Goal: Information Seeking & Learning: Check status

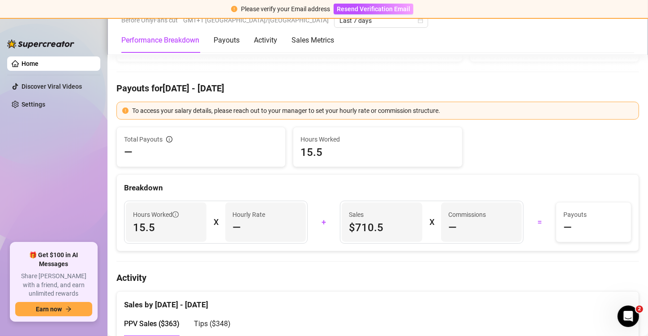
scroll to position [290, 0]
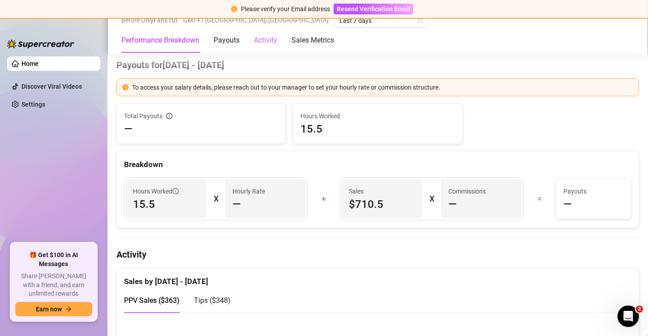
click at [264, 51] on div "Activity" at bounding box center [265, 40] width 23 height 25
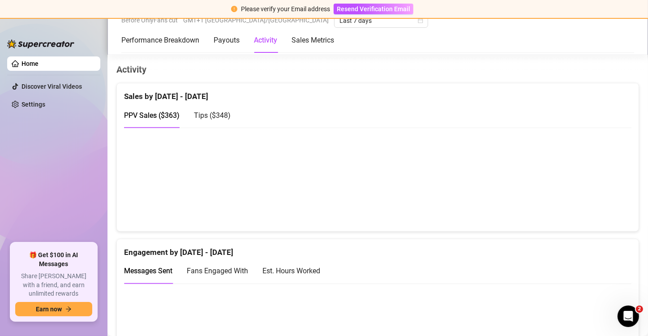
scroll to position [478, 0]
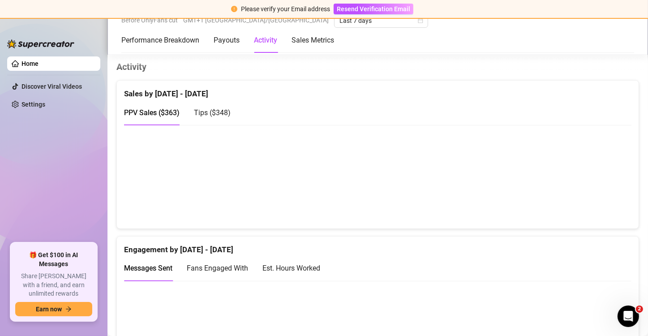
click at [202, 103] on div "Tips ( $348 )" at bounding box center [212, 113] width 37 height 26
click at [155, 111] on span "PPV Sales ( $363 )" at bounding box center [151, 112] width 55 height 9
click at [200, 108] on span "Tips ( $348 )" at bounding box center [212, 112] width 37 height 9
click at [143, 108] on span "PPV Sales ( $363 )" at bounding box center [151, 112] width 55 height 9
click at [318, 35] on Metrics "Sales Metrics" at bounding box center [312, 40] width 43 height 11
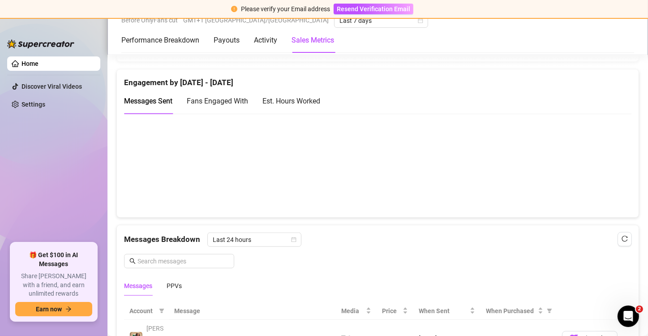
scroll to position [641, 0]
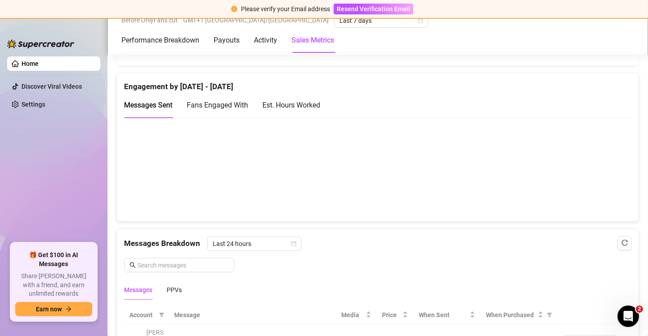
click at [288, 110] on div "Est. Hours Worked" at bounding box center [291, 105] width 58 height 26
click at [230, 104] on span "Fans Engaged With" at bounding box center [217, 105] width 61 height 9
click at [165, 101] on span "Messages Sent" at bounding box center [148, 105] width 48 height 9
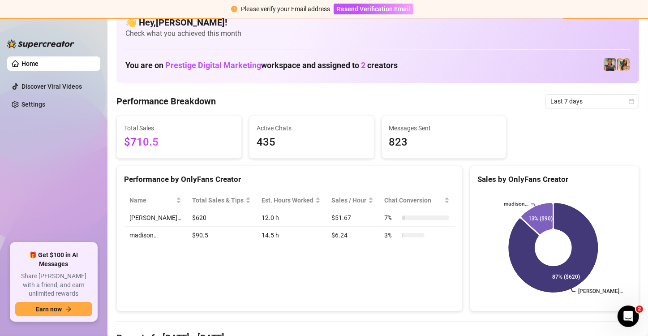
scroll to position [0, 0]
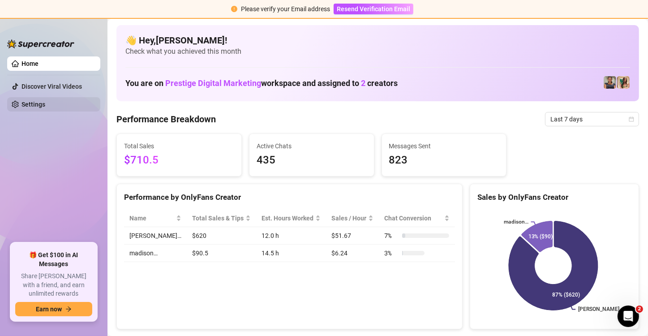
click at [26, 102] on link "Settings" at bounding box center [33, 104] width 24 height 7
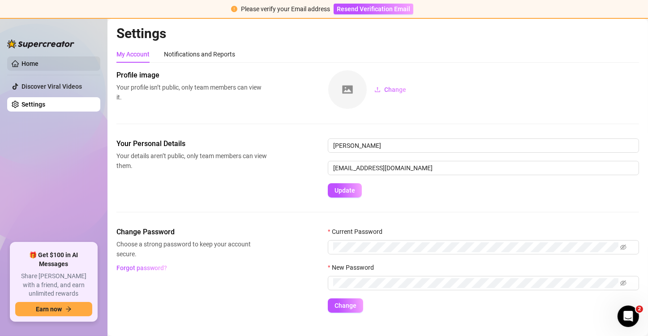
click at [23, 65] on link "Home" at bounding box center [29, 63] width 17 height 7
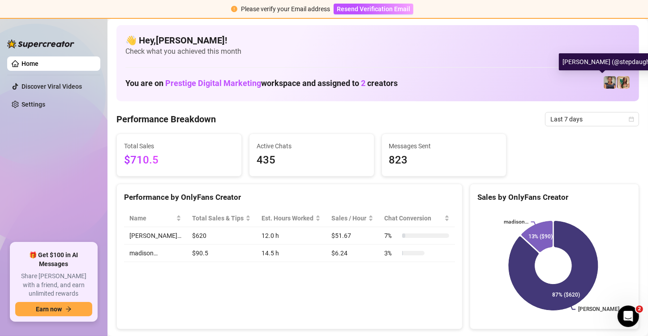
click at [375, 84] on img at bounding box center [609, 82] width 13 height 13
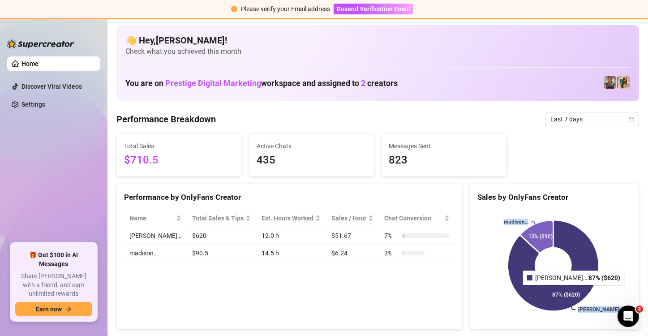
drag, startPoint x: 553, startPoint y: 279, endPoint x: 551, endPoint y: 297, distance: 18.0
click at [375, 297] on icon "[PERSON_NAME]… [GEOGRAPHIC_DATA]… 87% ($620) 13% ($90)" at bounding box center [553, 265] width 152 height 112
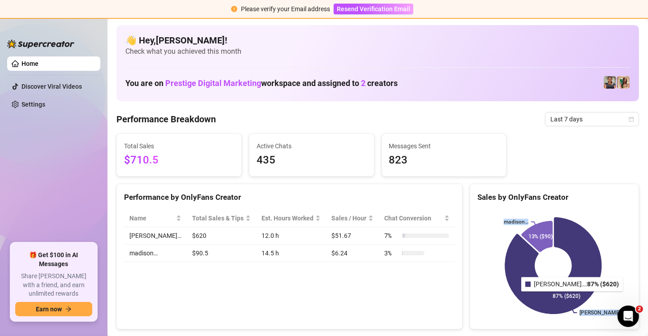
click at [375, 297] on icon at bounding box center [552, 265] width 97 height 97
click at [375, 297] on icon at bounding box center [553, 265] width 96 height 96
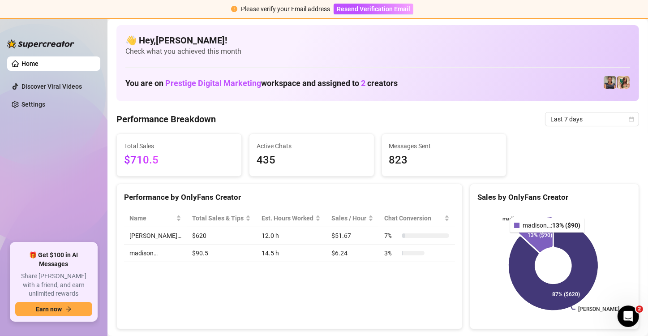
click at [375, 238] on icon at bounding box center [535, 234] width 33 height 34
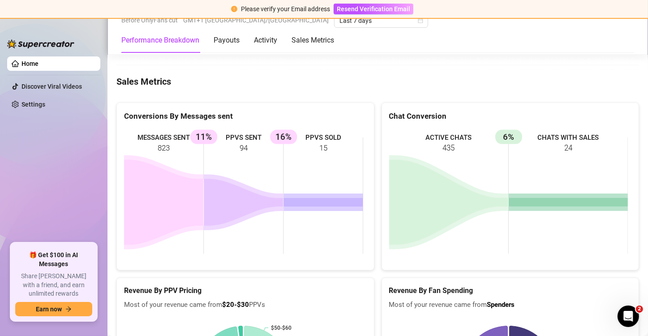
scroll to position [1370, 0]
